Goal: Information Seeking & Learning: Learn about a topic

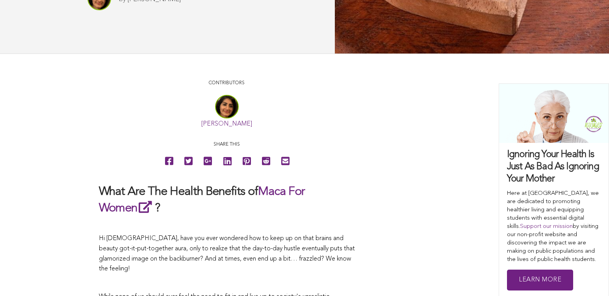
scroll to position [193, 0]
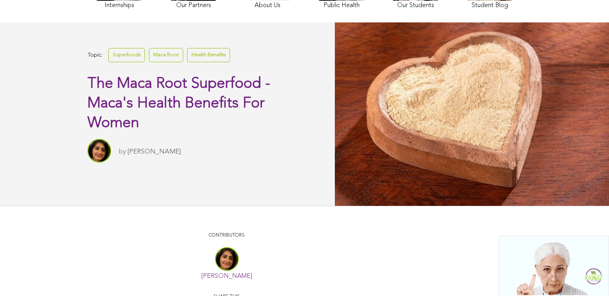
click at [108, 62] on link "Superfoods" at bounding box center [126, 55] width 37 height 14
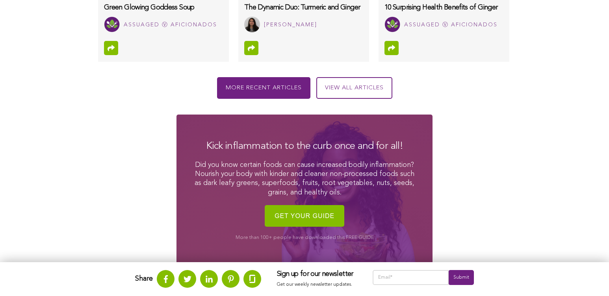
scroll to position [657, 0]
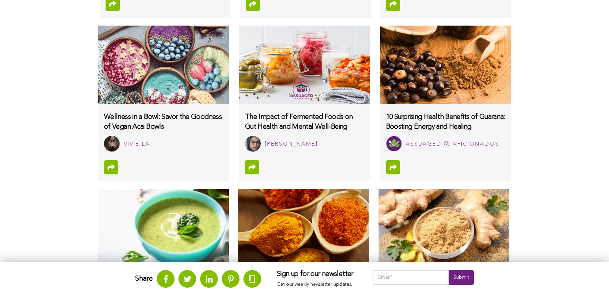
click at [239, 98] on img at bounding box center [304, 65] width 131 height 79
